Goal: Task Accomplishment & Management: Manage account settings

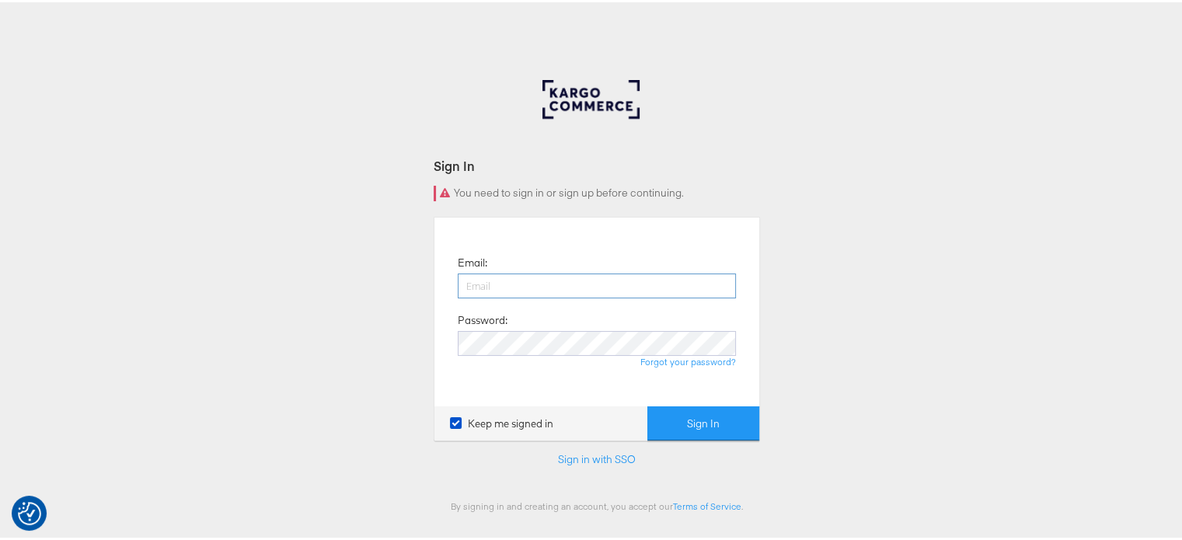
click at [503, 281] on input "email" at bounding box center [597, 283] width 278 height 25
type input "sudheer.bheemunipalli@kargo.com"
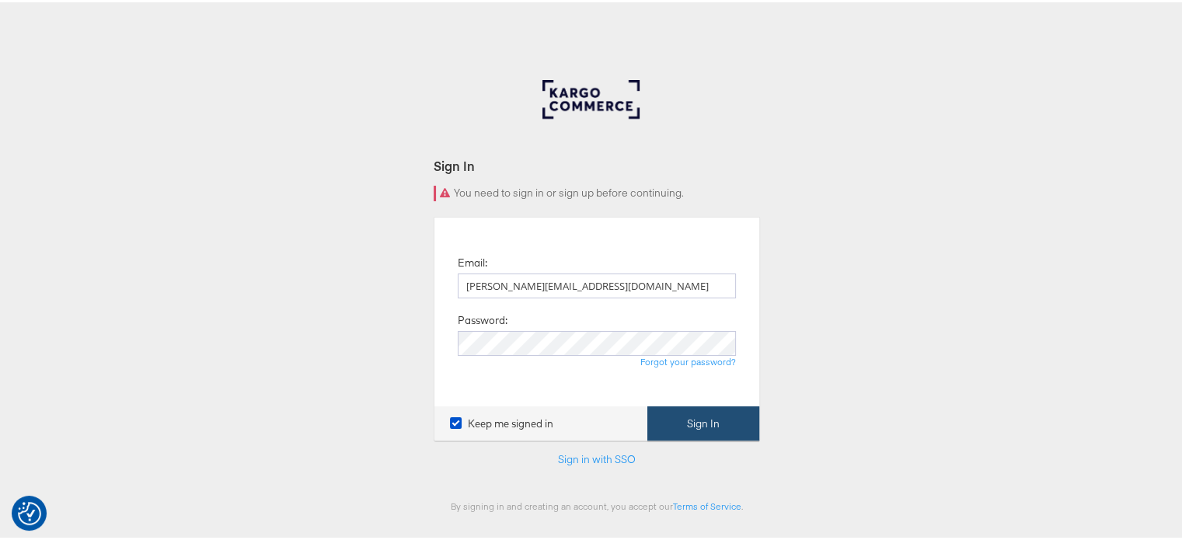
click at [729, 425] on button "Sign In" at bounding box center [703, 421] width 112 height 35
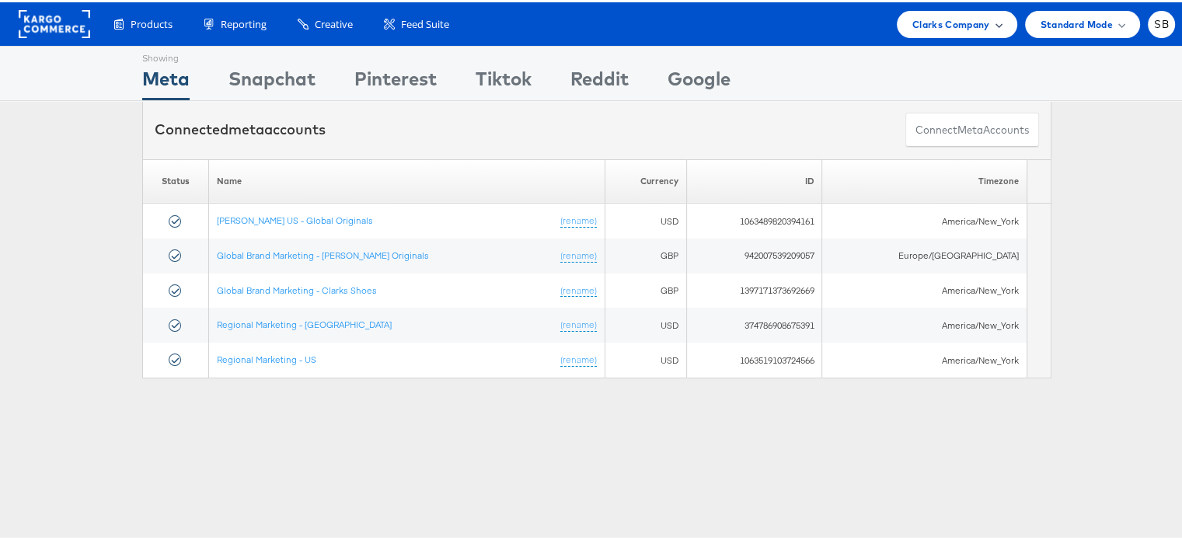
click at [949, 14] on span "Clarks Company" at bounding box center [951, 22] width 78 height 16
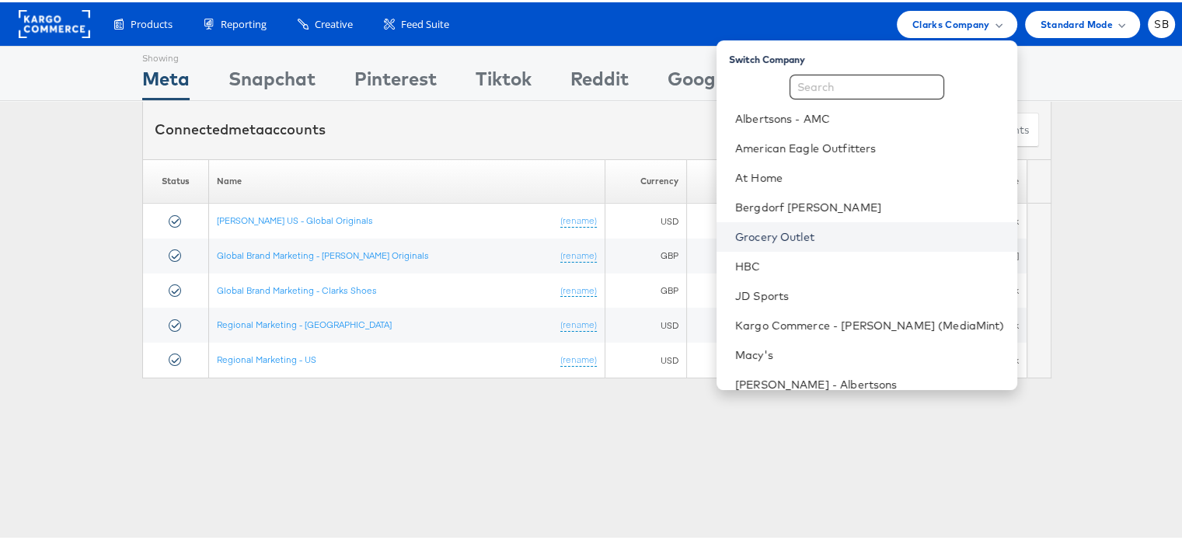
click at [822, 242] on link "Grocery Outlet" at bounding box center [870, 235] width 270 height 16
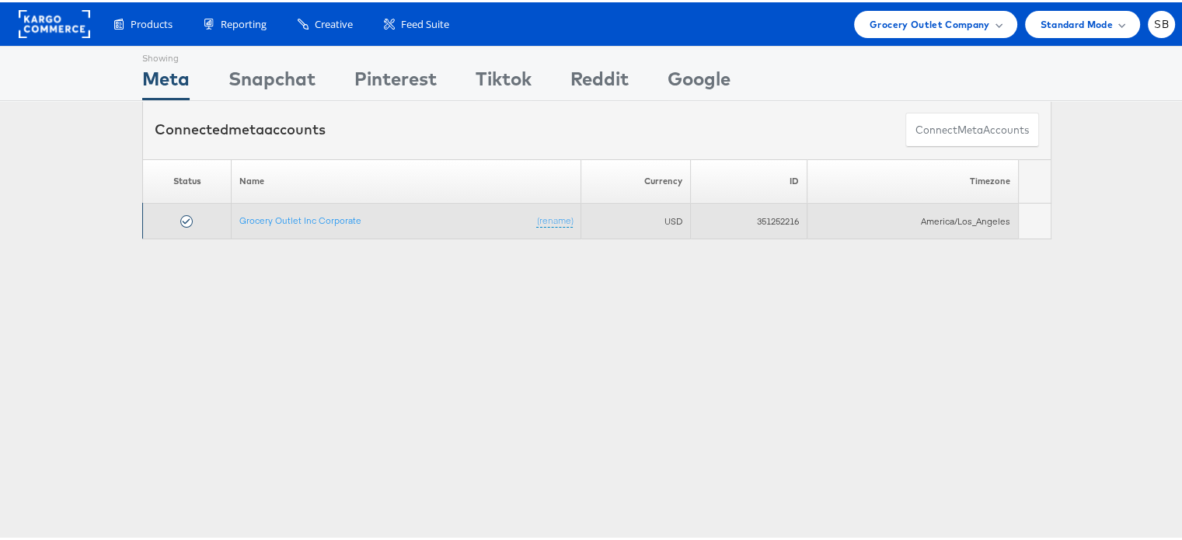
click at [299, 204] on td "Grocery Outlet Inc Corporate (rename)" at bounding box center [407, 219] width 350 height 36
click at [305, 212] on link "Grocery Outlet Inc Corporate" at bounding box center [300, 218] width 122 height 12
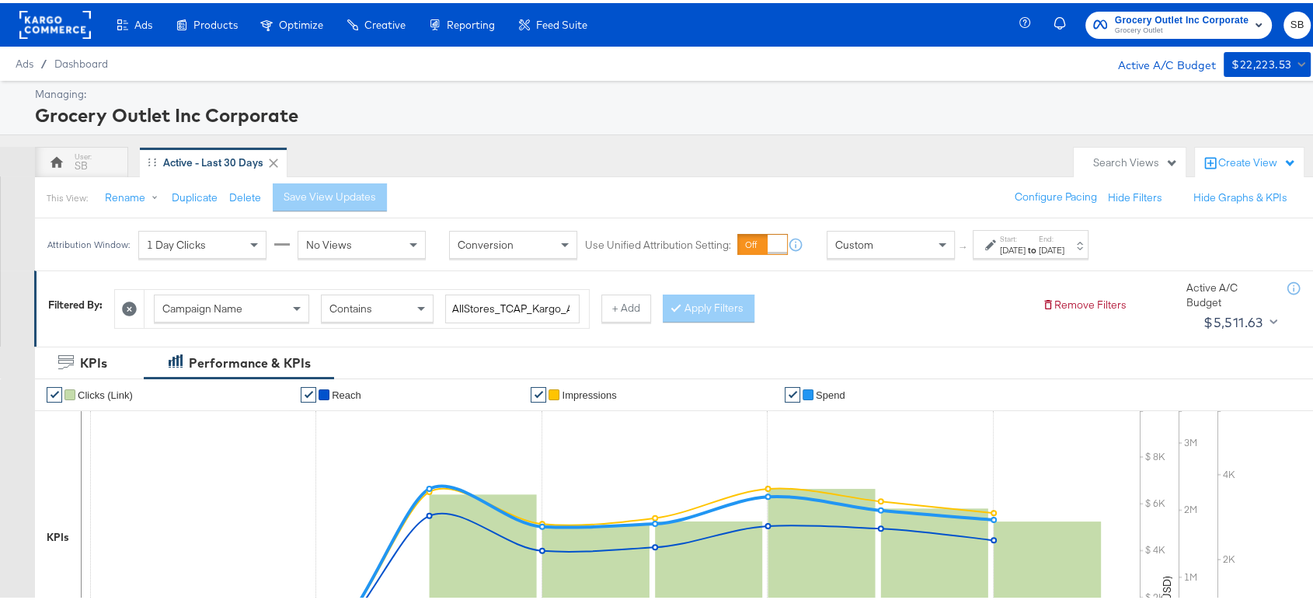
click at [1156, 29] on span "Grocery Outlet" at bounding box center [1182, 28] width 134 height 12
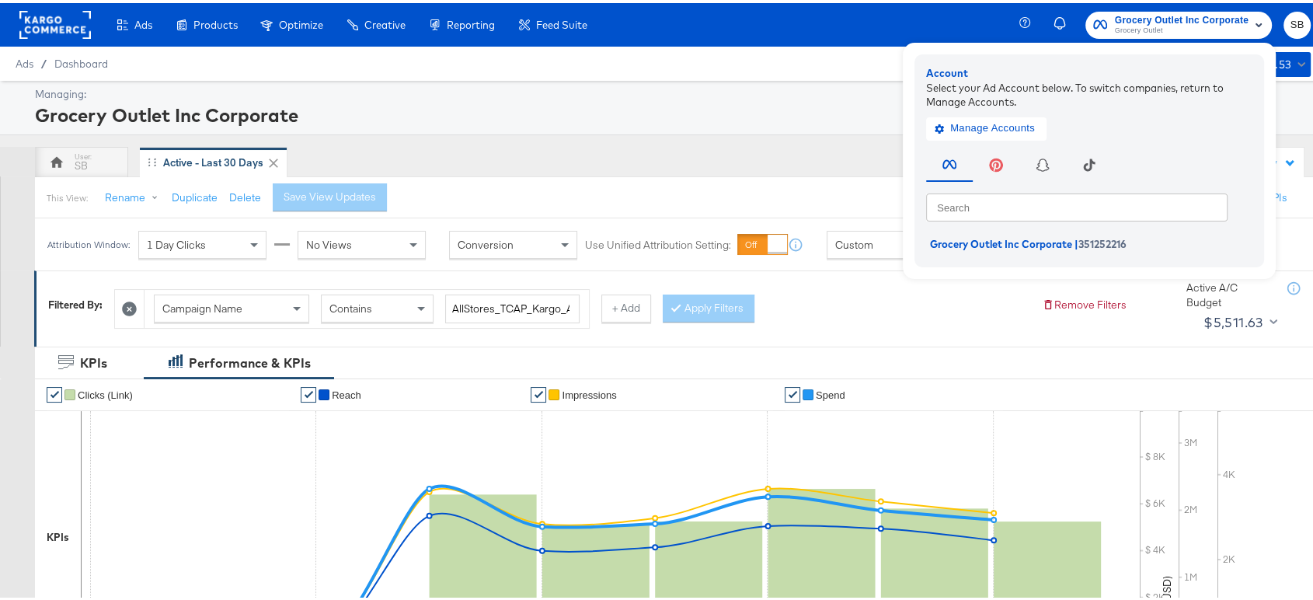
click at [72, 22] on rect at bounding box center [55, 22] width 72 height 28
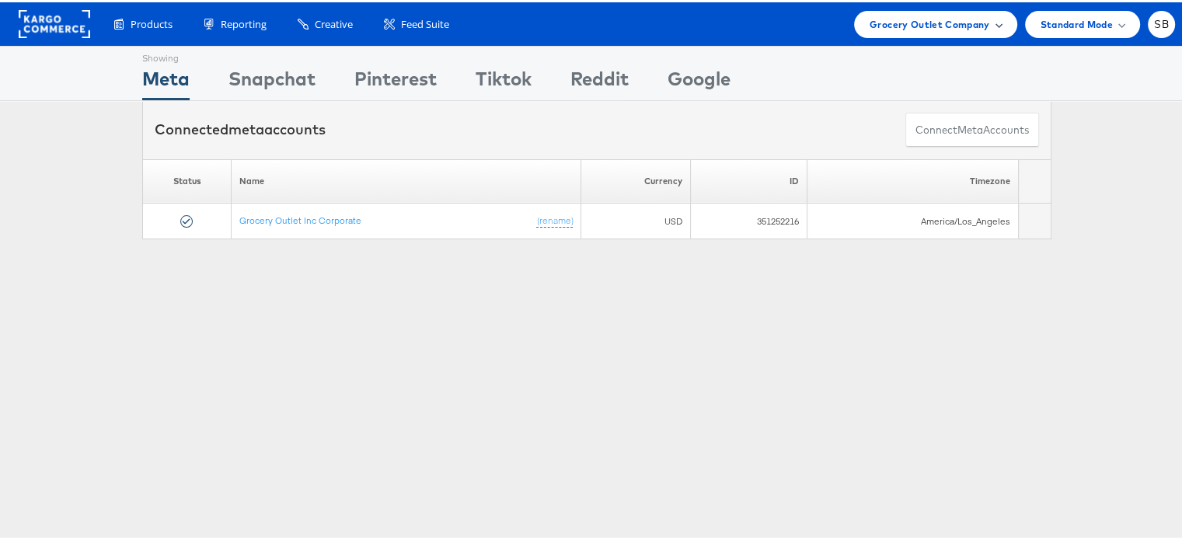
click at [894, 14] on span "Grocery Outlet Company" at bounding box center [930, 22] width 120 height 16
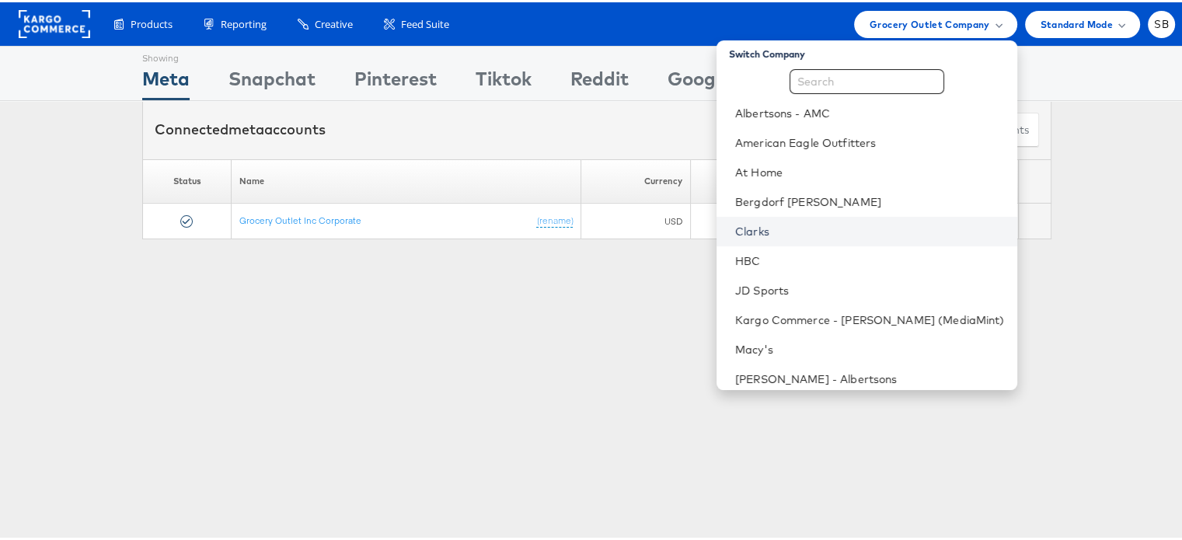
scroll to position [6, 0]
click at [798, 222] on link "Clarks" at bounding box center [870, 229] width 270 height 16
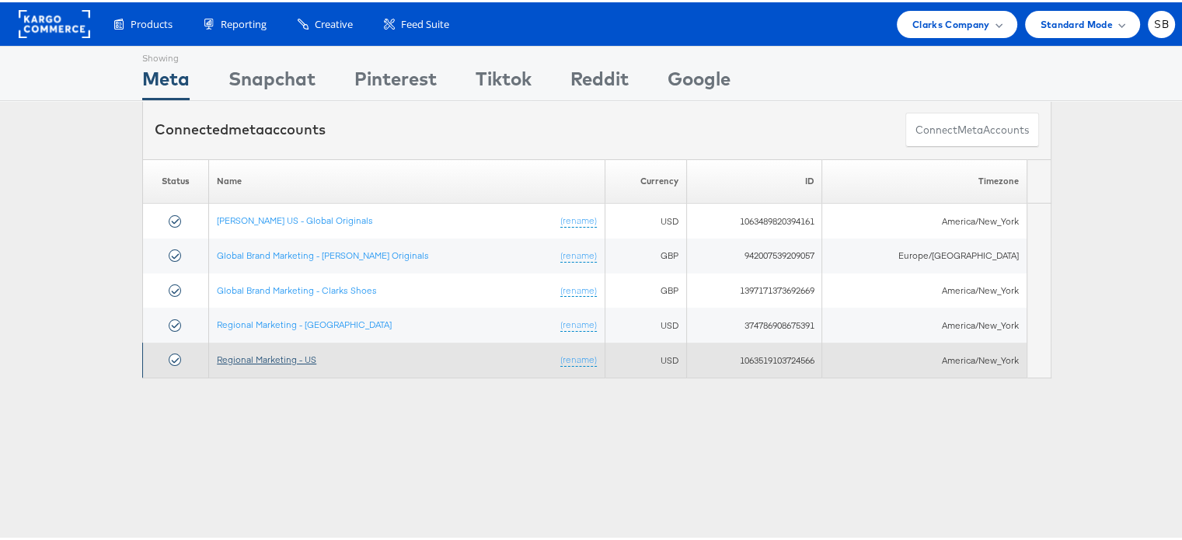
click at [276, 354] on link "Regional Marketing - US" at bounding box center [266, 357] width 99 height 12
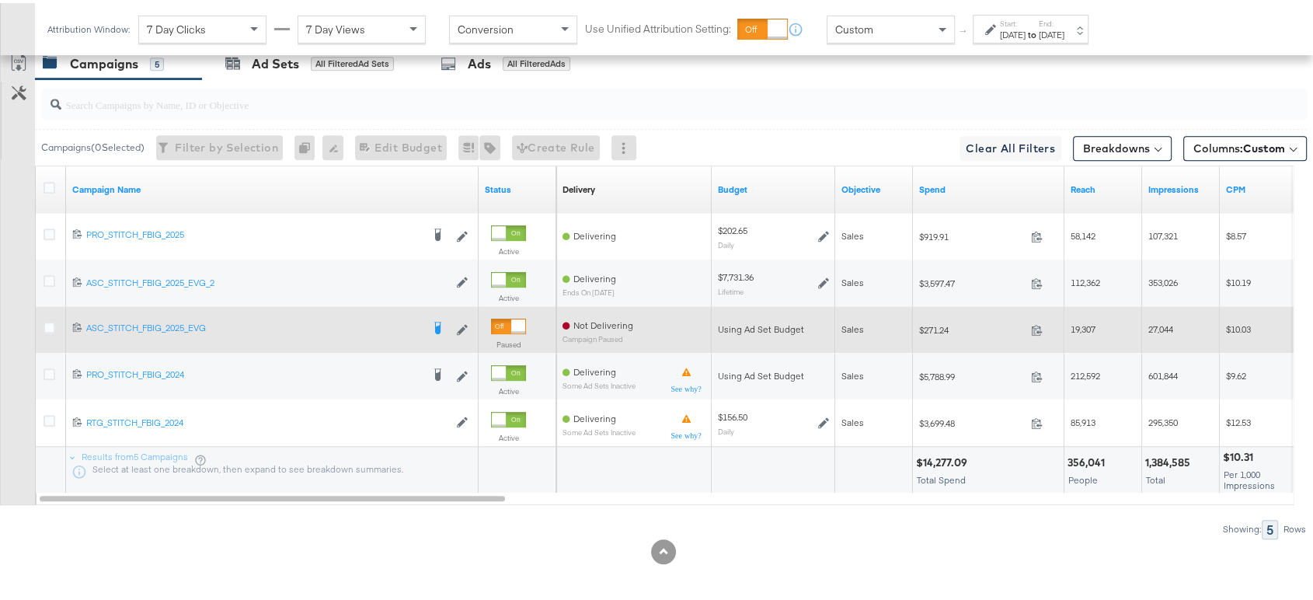
scroll to position [878, 0]
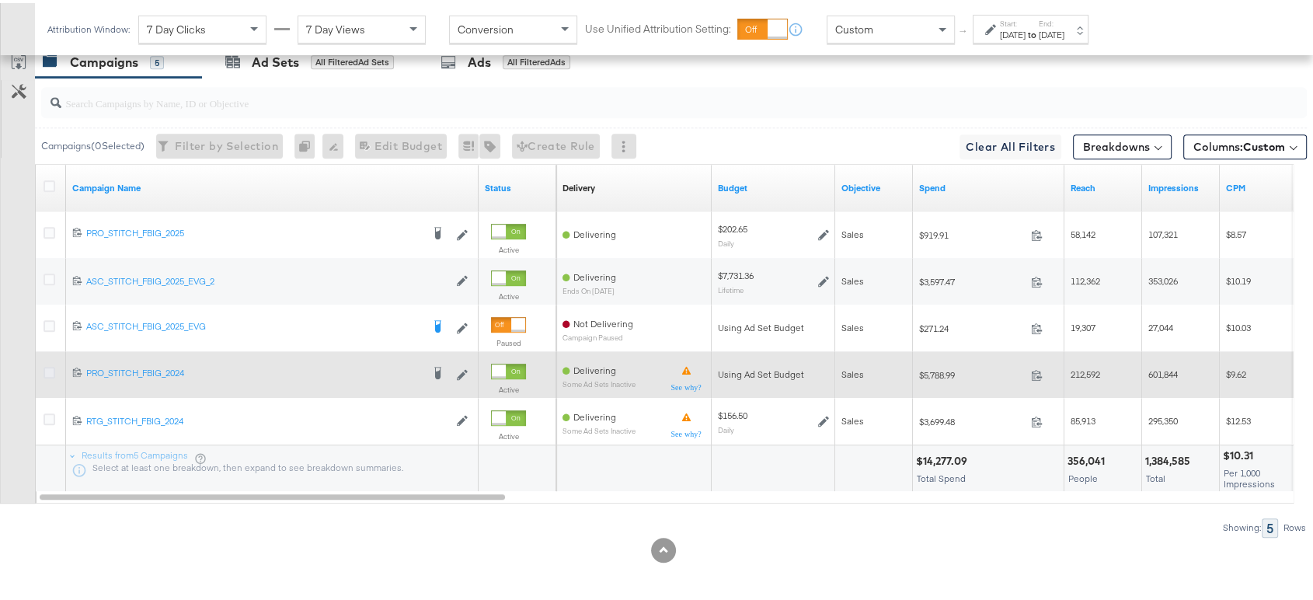
click at [47, 368] on icon at bounding box center [50, 370] width 12 height 12
click at [0, 0] on input "checkbox" at bounding box center [0, 0] width 0 height 0
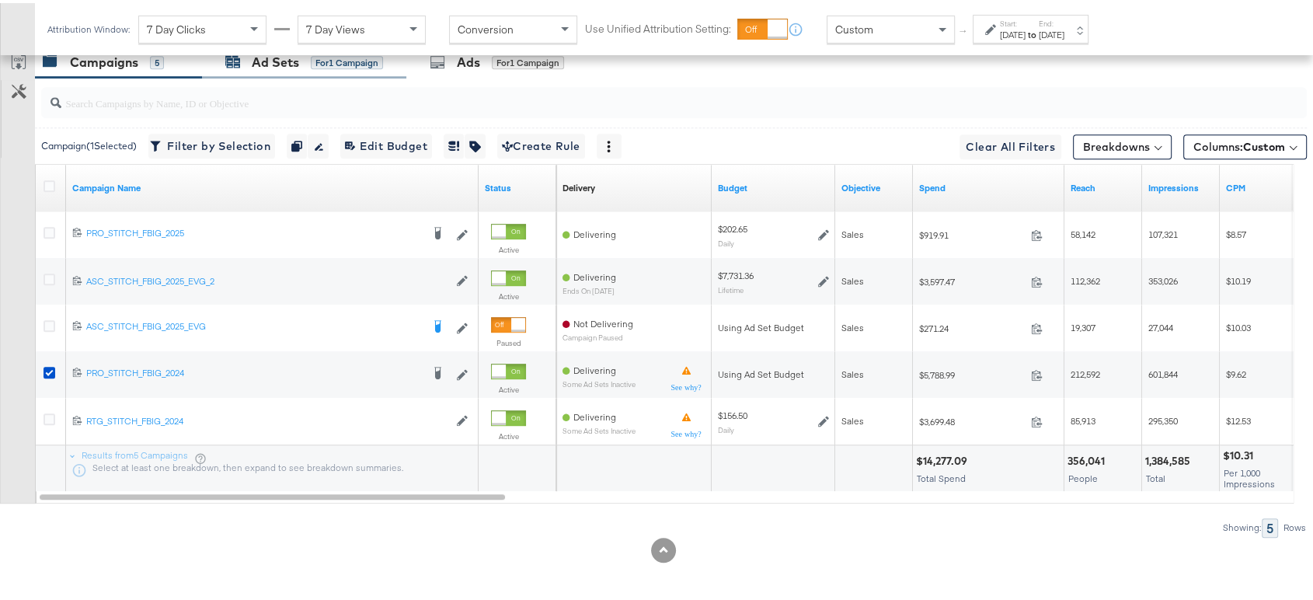
click at [280, 55] on div "Ad Sets" at bounding box center [275, 60] width 47 height 18
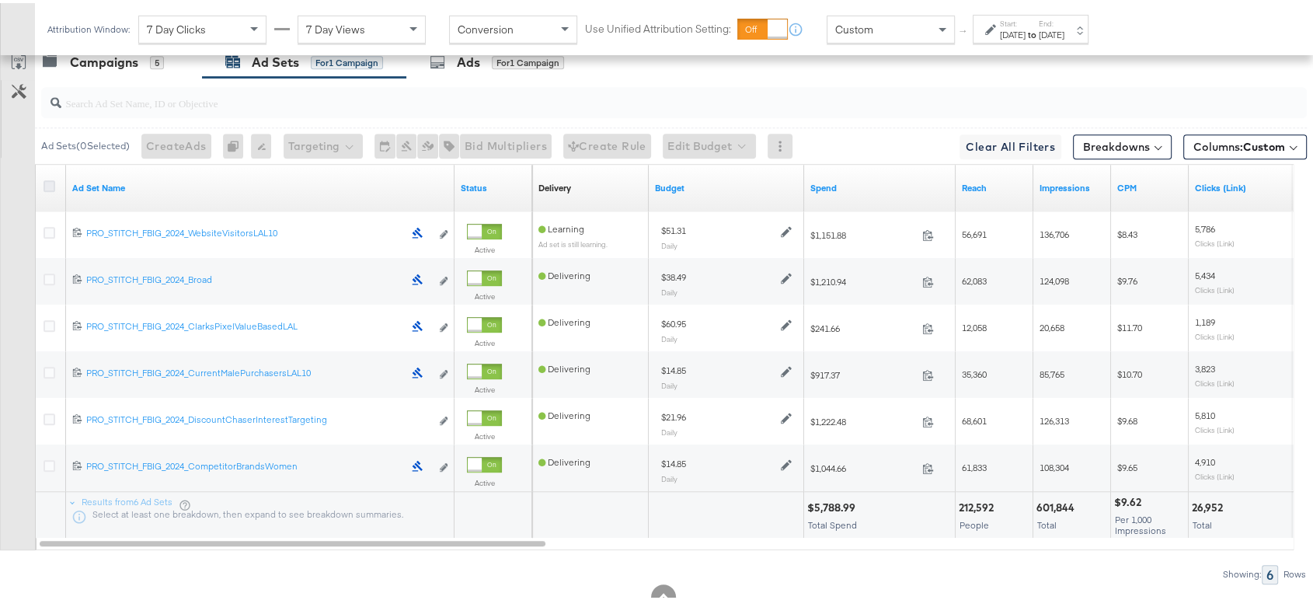
click at [47, 183] on icon at bounding box center [50, 183] width 12 height 12
click at [0, 0] on input "checkbox" at bounding box center [0, 0] width 0 height 0
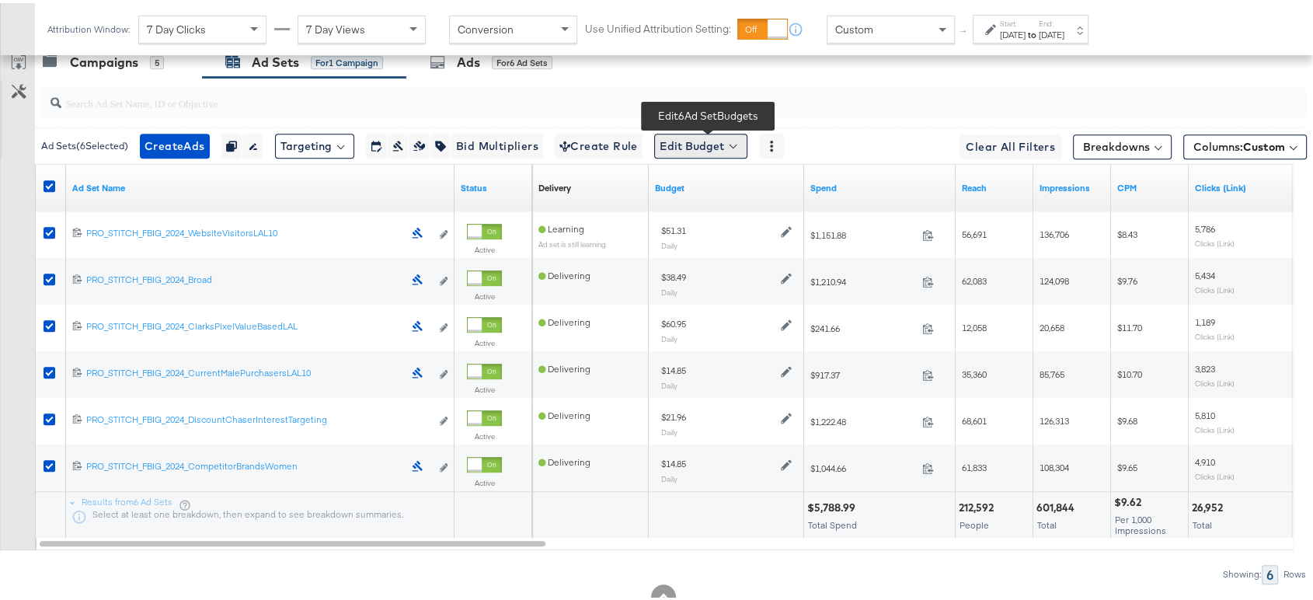
click at [696, 146] on button "Edit Budget" at bounding box center [700, 143] width 93 height 25
click at [709, 181] on span "Edit Ad Set Budget" at bounding box center [705, 183] width 89 height 20
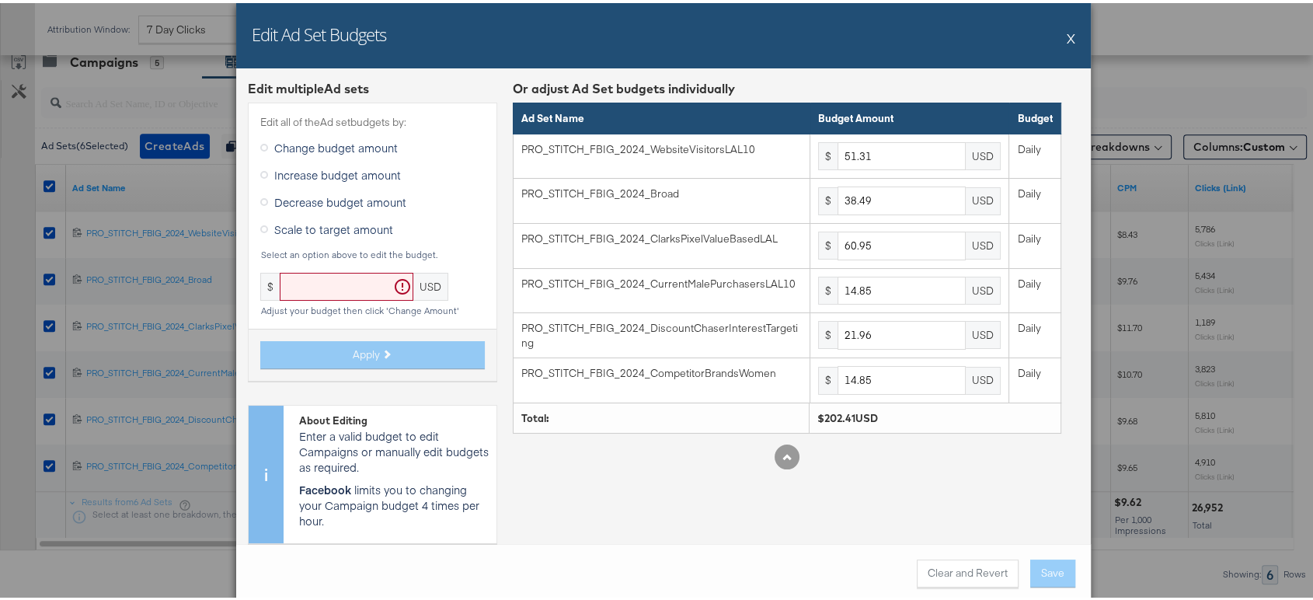
click at [1067, 40] on button "X" at bounding box center [1071, 34] width 9 height 31
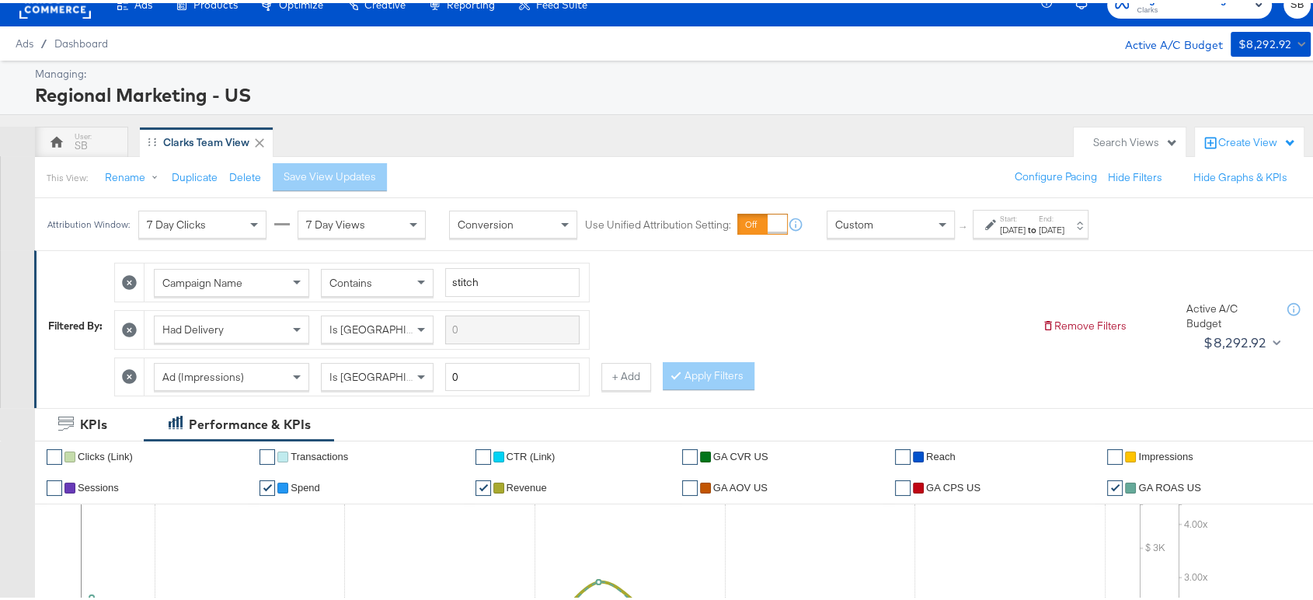
scroll to position [0, 0]
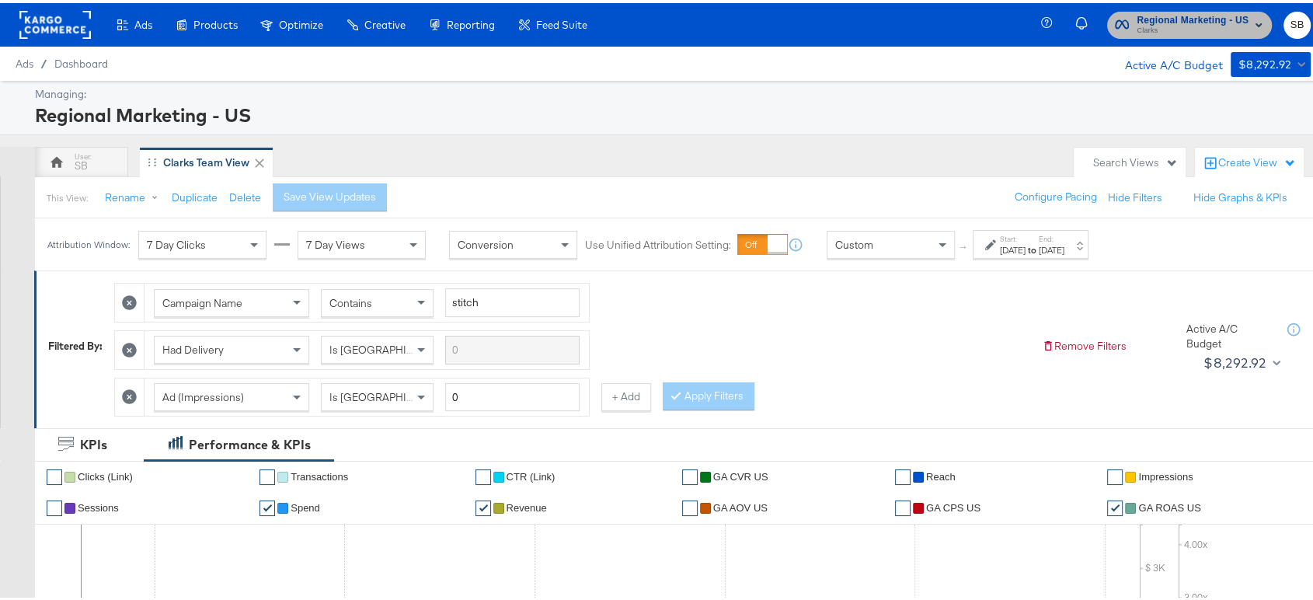
click at [1196, 25] on span "Clarks" at bounding box center [1193, 28] width 112 height 12
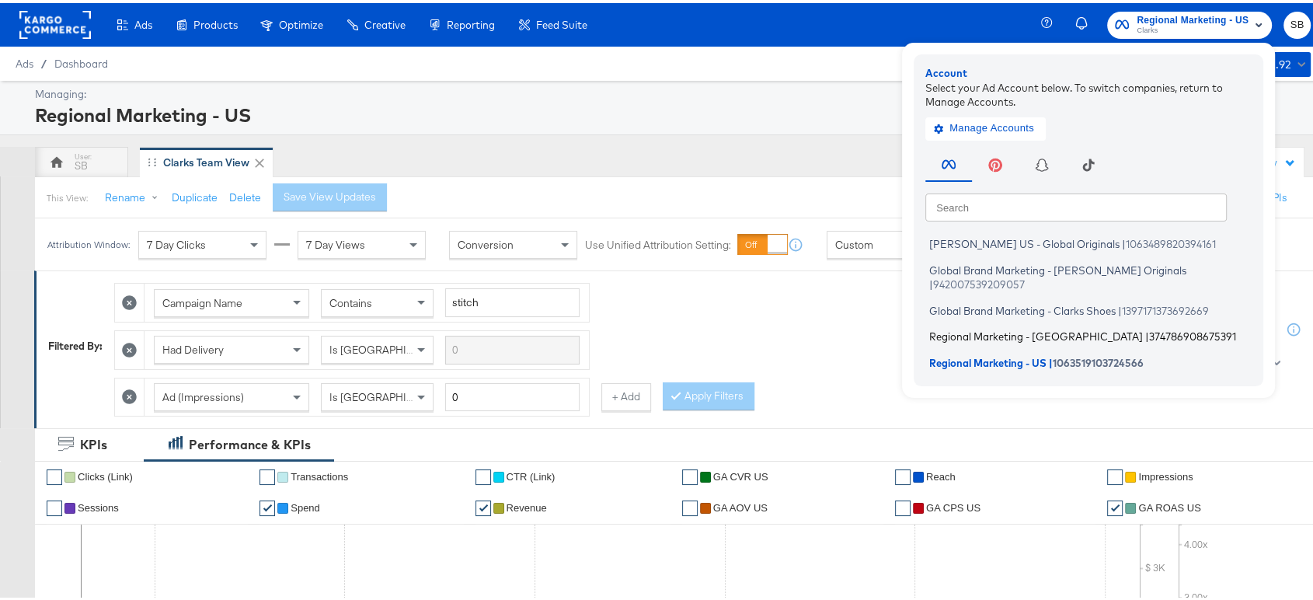
click at [992, 327] on span "Regional Marketing - CA" at bounding box center [1037, 333] width 214 height 12
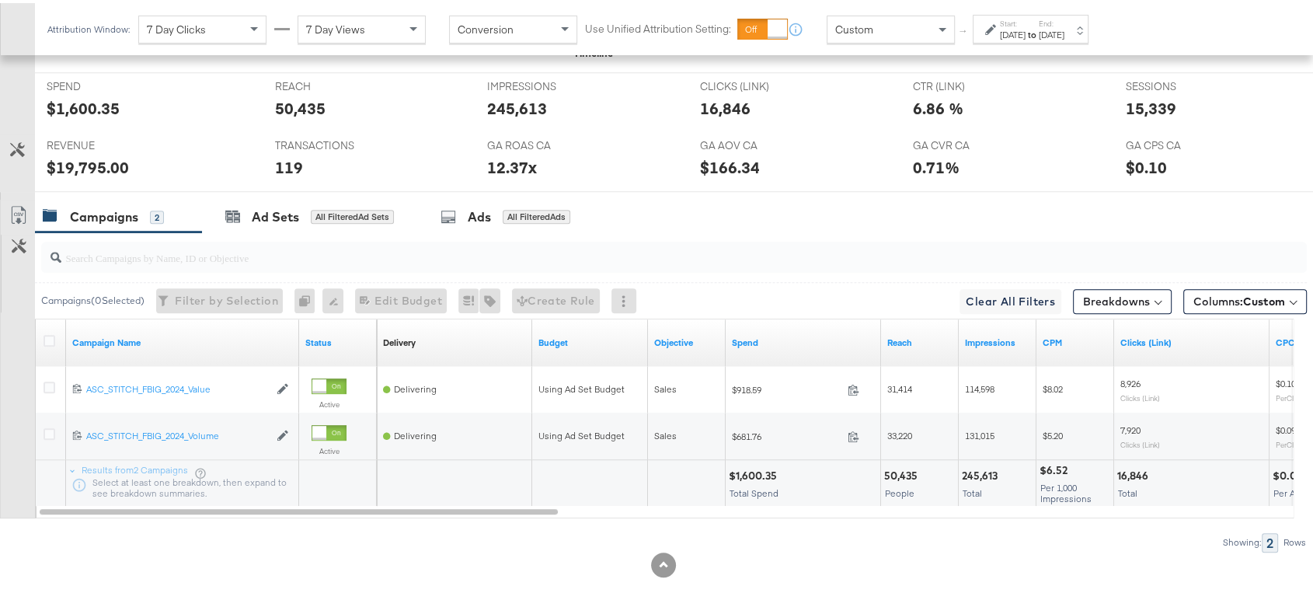
scroll to position [738, 0]
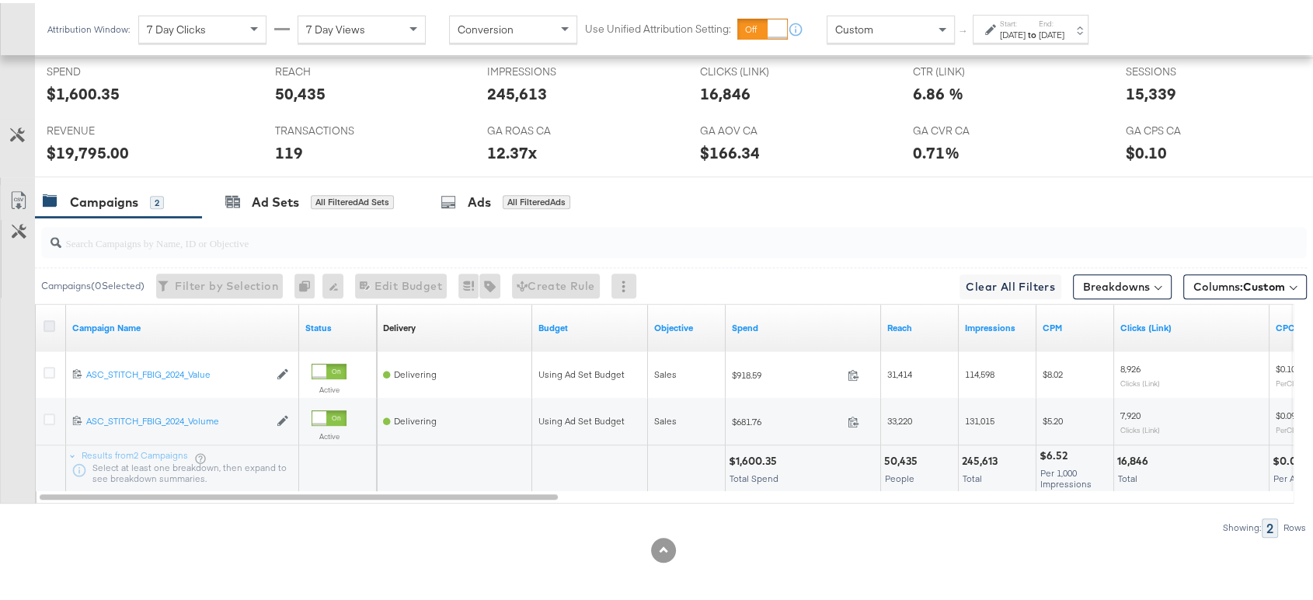
click at [44, 317] on icon at bounding box center [50, 323] width 12 height 12
click at [0, 0] on input "checkbox" at bounding box center [0, 0] width 0 height 0
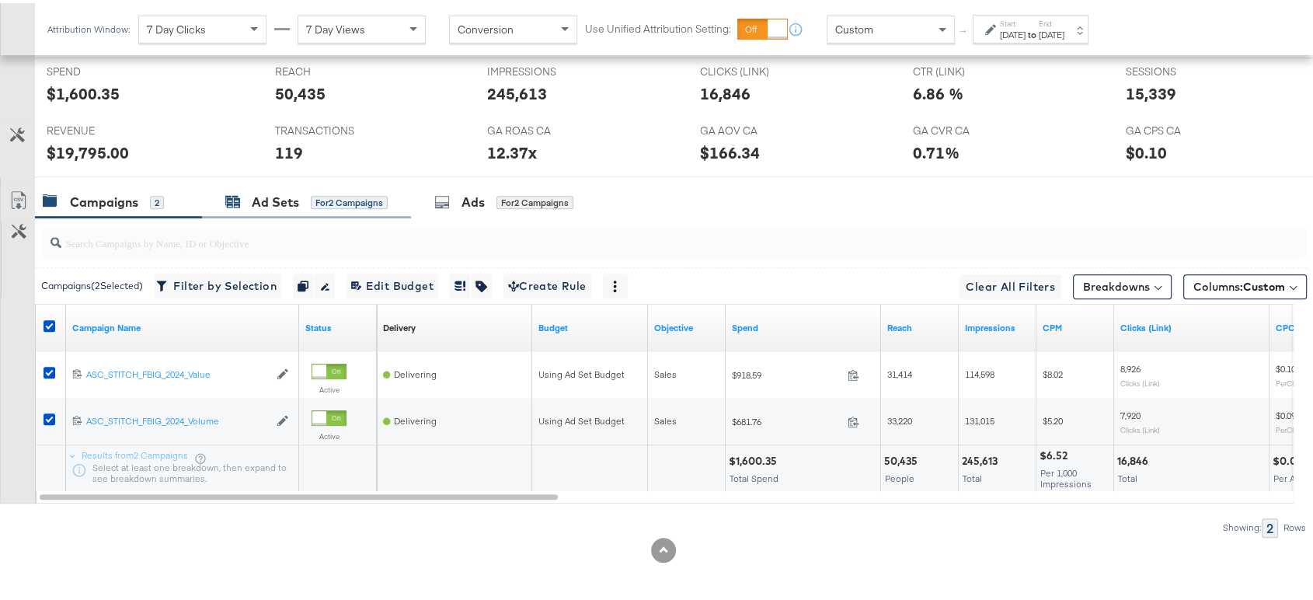
click at [249, 201] on div "Ad Sets for 2 Campaigns" at bounding box center [306, 199] width 162 height 18
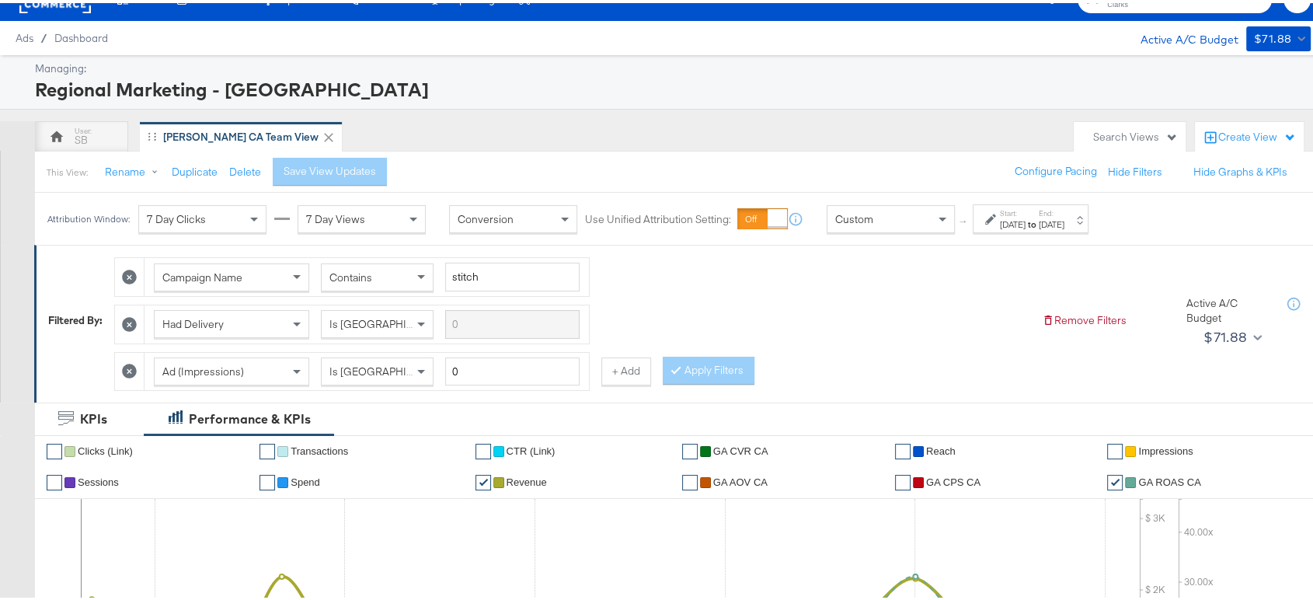
scroll to position [0, 0]
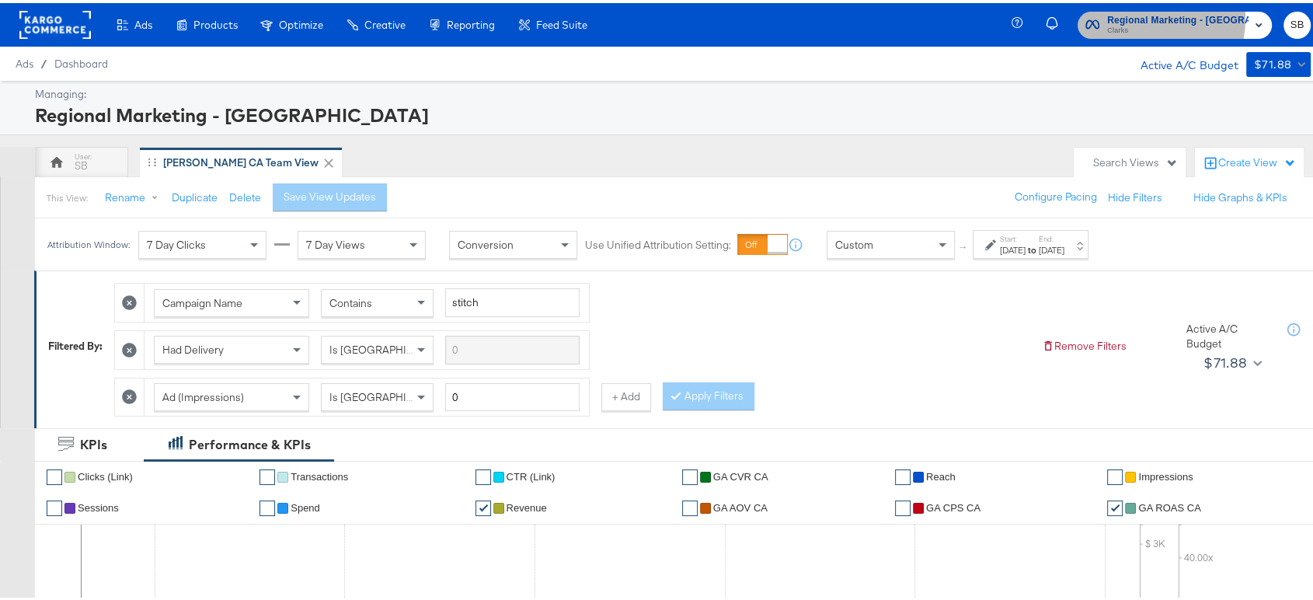
click at [1158, 16] on span "Regional Marketing - CA" at bounding box center [1178, 17] width 141 height 16
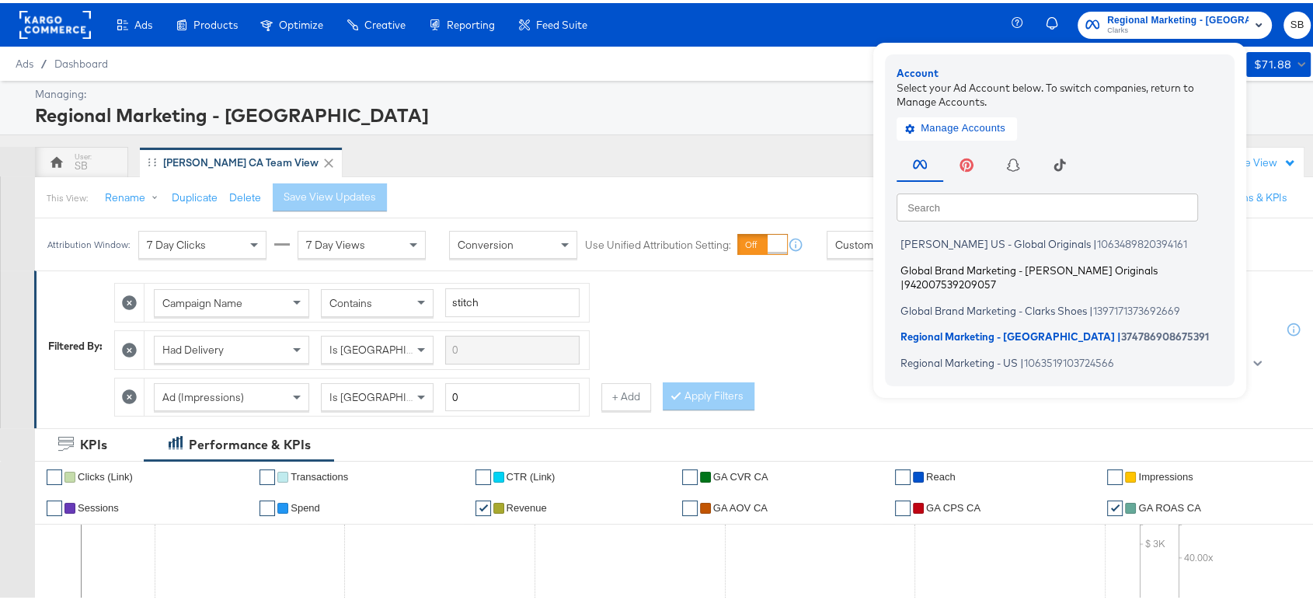
click at [1027, 267] on span "Global Brand Marketing - Clarks Originals" at bounding box center [1029, 266] width 257 height 12
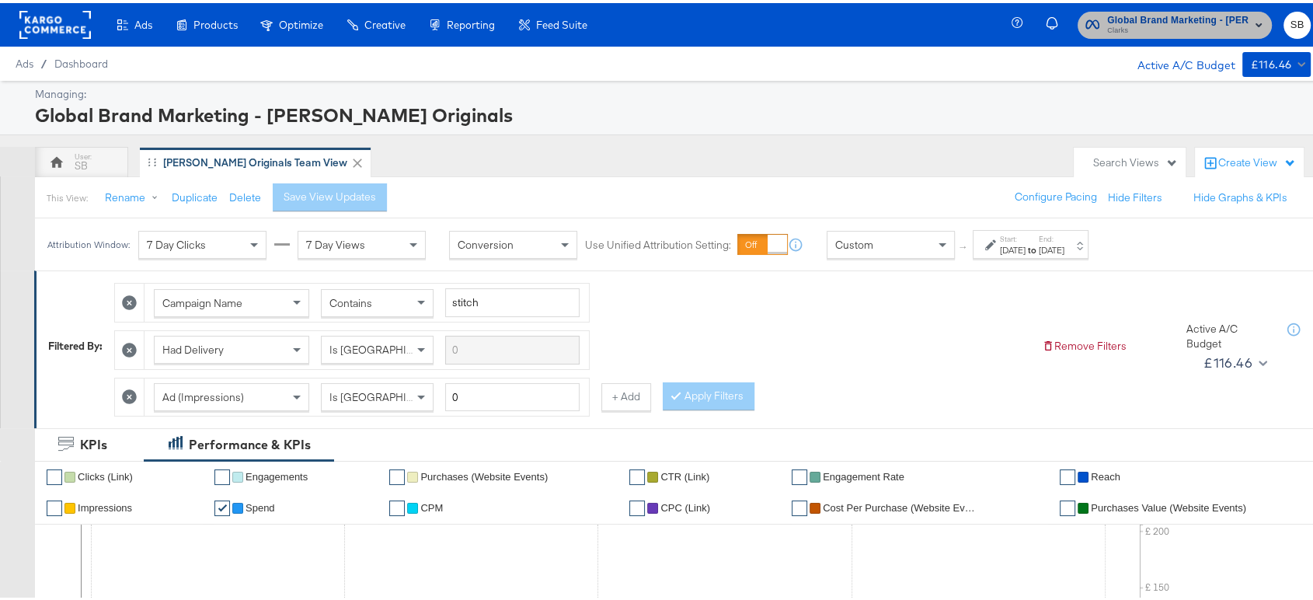
click at [1156, 19] on span "Global Brand Marketing - Clarks Originals" at bounding box center [1178, 17] width 141 height 16
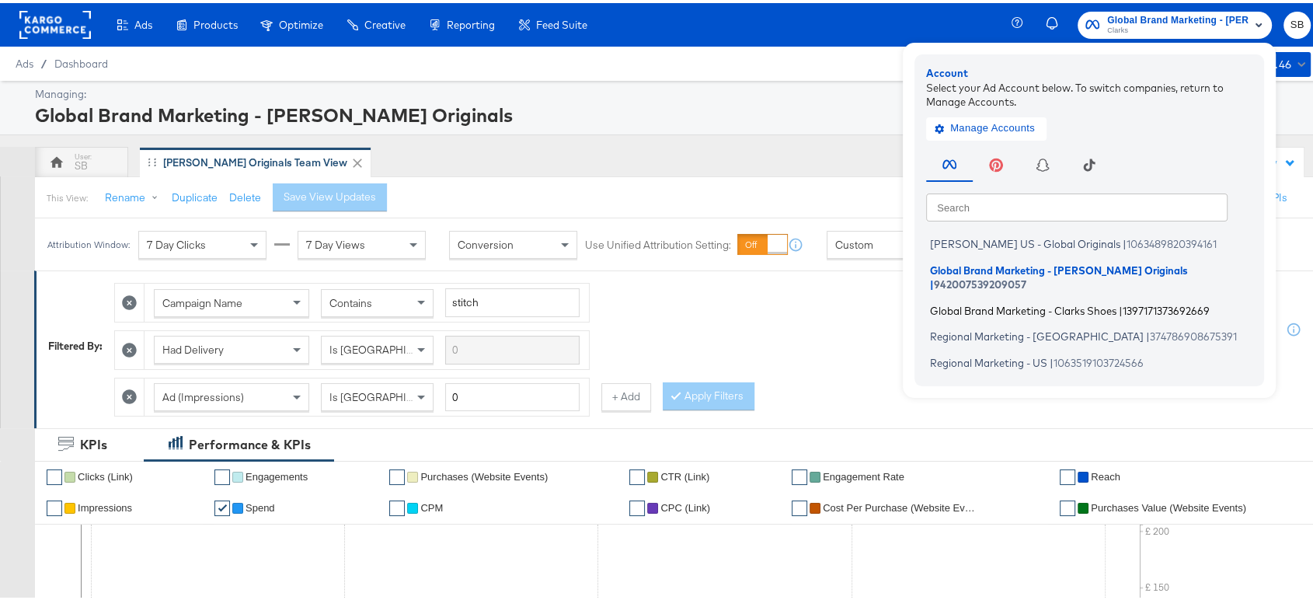
click at [1020, 301] on span "Global Brand Marketing - Clarks Shoes" at bounding box center [1023, 307] width 187 height 12
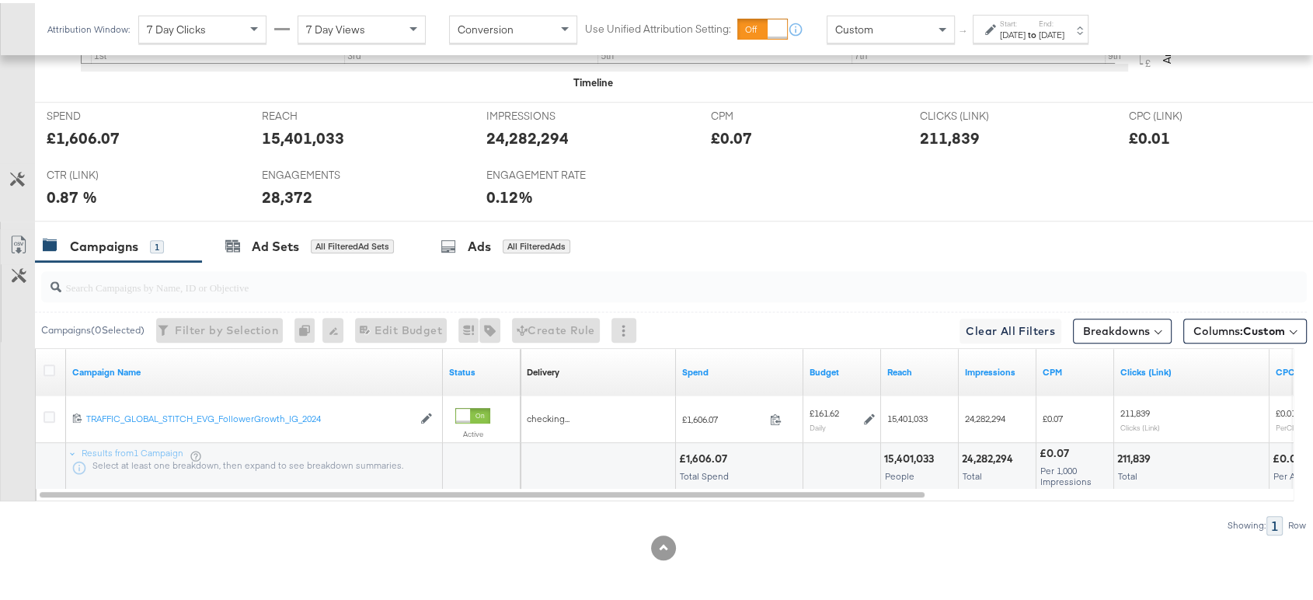
scroll to position [692, 0]
